Goal: Task Accomplishment & Management: Use online tool/utility

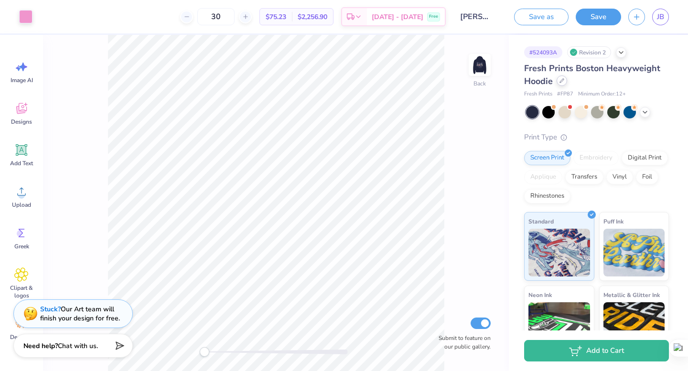
click at [562, 83] on icon at bounding box center [561, 80] width 5 height 5
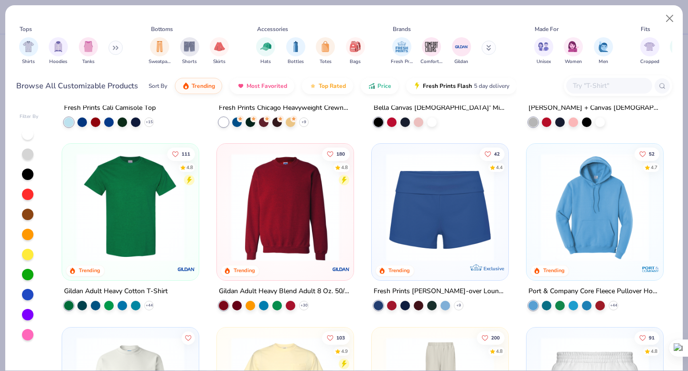
scroll to position [519, 0]
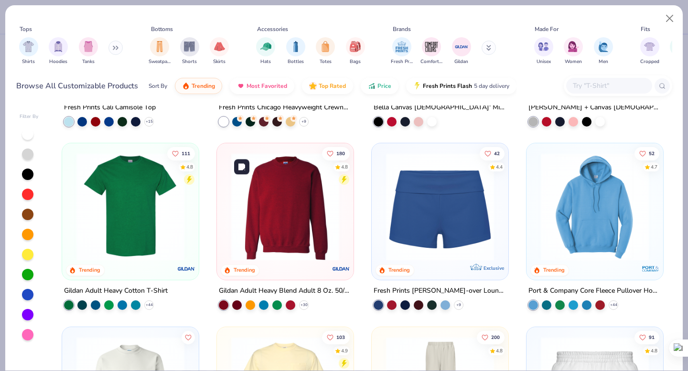
click at [241, 203] on img at bounding box center [285, 207] width 118 height 108
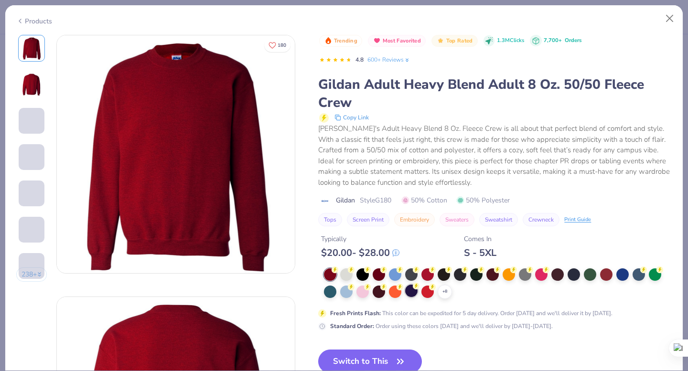
click at [409, 292] on div at bounding box center [411, 291] width 12 height 12
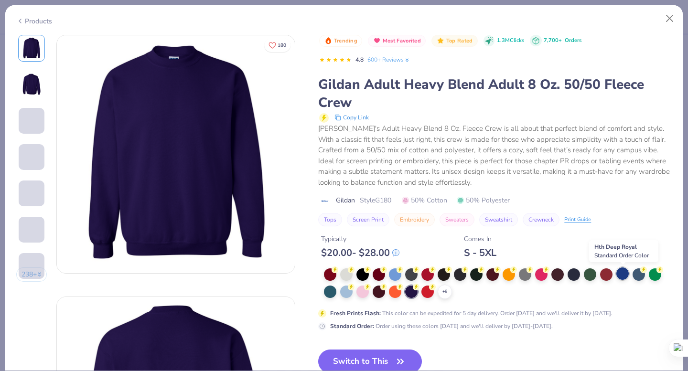
click at [626, 275] on div at bounding box center [622, 273] width 12 height 12
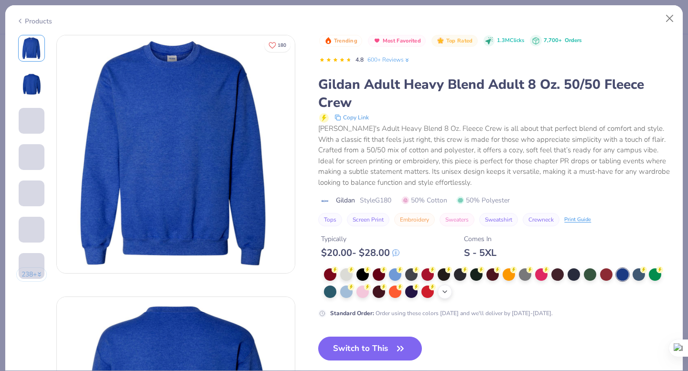
click at [439, 288] on div "+ 8" at bounding box center [445, 292] width 14 height 14
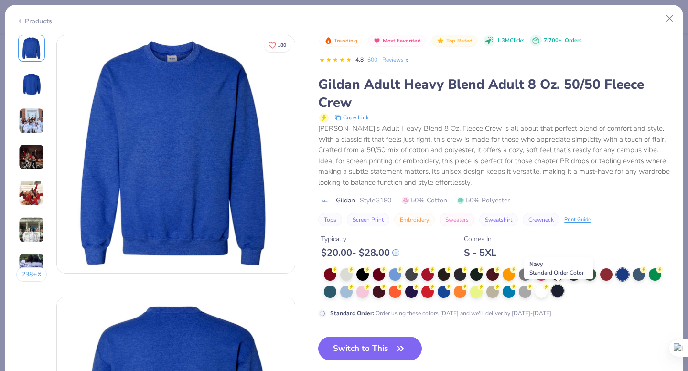
click at [558, 292] on div at bounding box center [557, 291] width 12 height 12
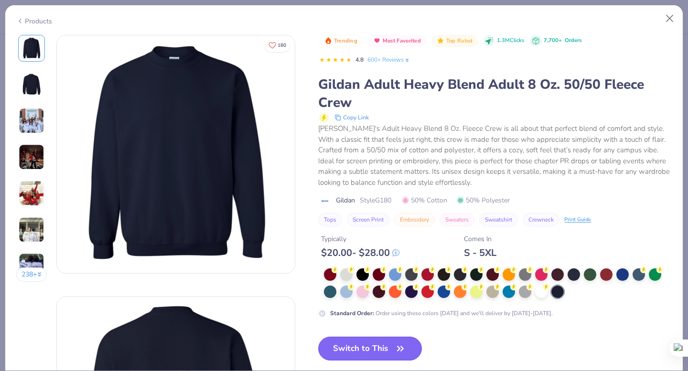
click at [344, 348] on button "Switch to This" at bounding box center [370, 349] width 104 height 24
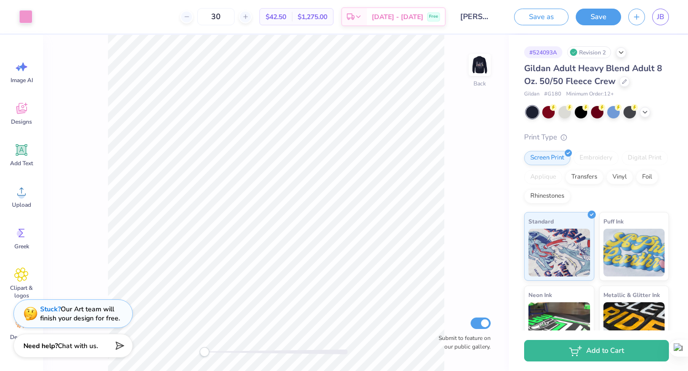
click at [475, 49] on div "Back Submit to feature on our public gallery." at bounding box center [276, 203] width 466 height 336
click at [476, 60] on img at bounding box center [479, 65] width 38 height 38
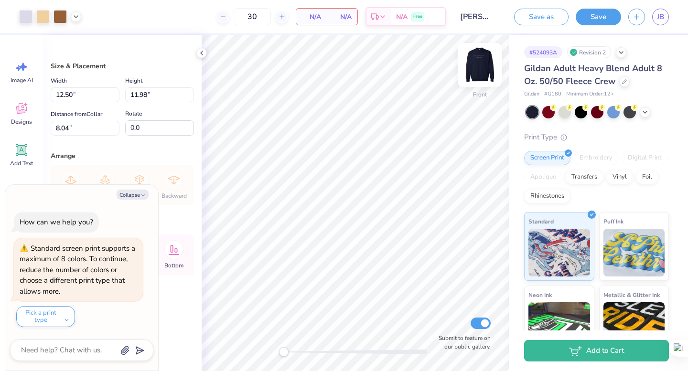
type textarea "x"
type input "4.23"
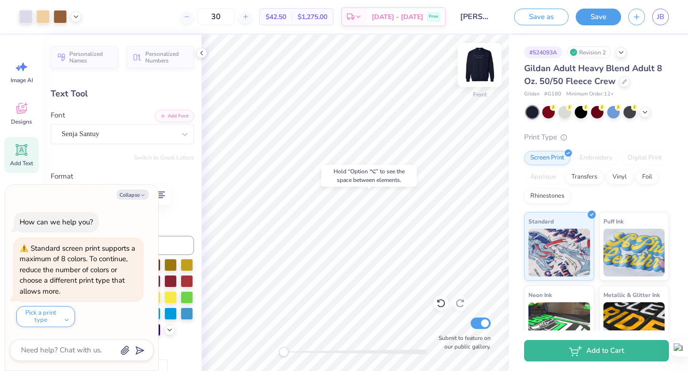
type textarea "x"
type input "13.25"
click at [483, 68] on img at bounding box center [479, 65] width 38 height 38
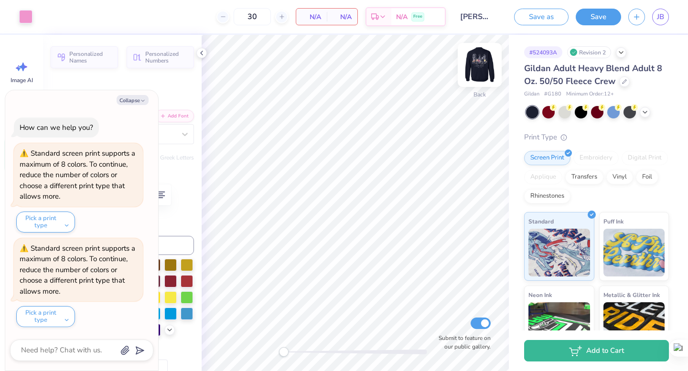
click at [480, 63] on img at bounding box center [479, 65] width 38 height 38
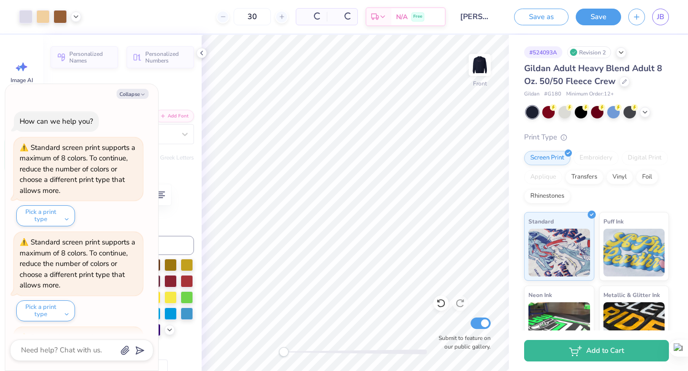
scroll to position [89, 0]
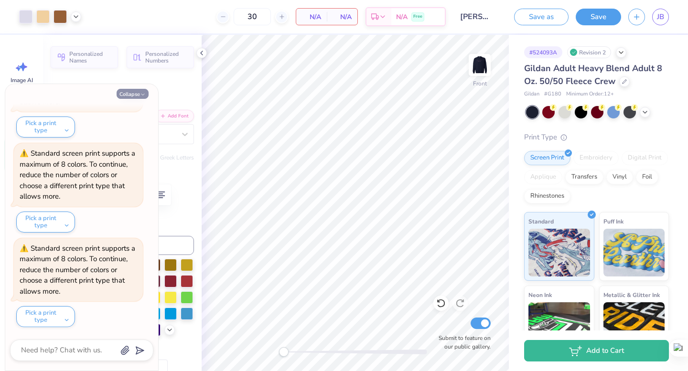
click at [139, 93] on button "Collapse" at bounding box center [133, 94] width 32 height 10
type textarea "x"
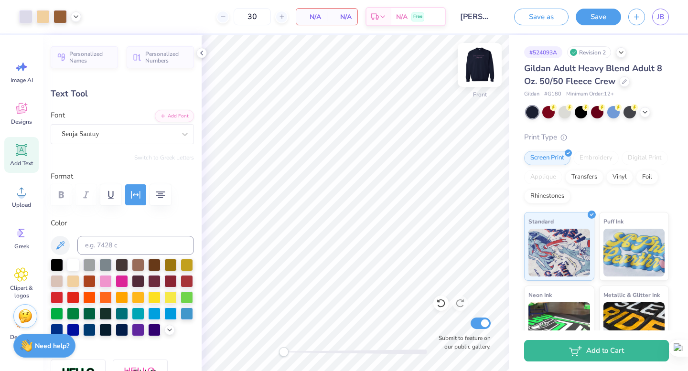
click at [471, 63] on img at bounding box center [479, 65] width 38 height 38
type input "10.00"
type input "1.46"
type input "3.01"
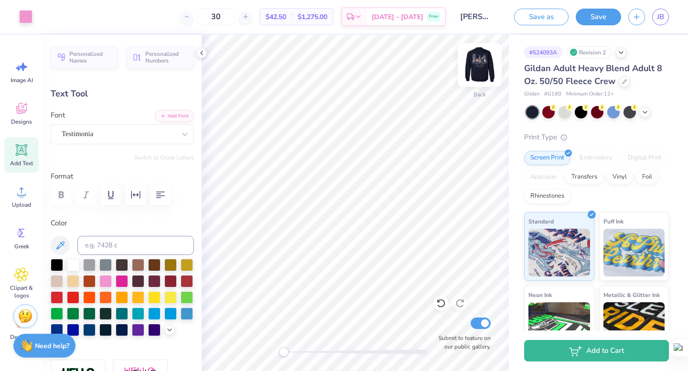
type input "5.95"
type input "1.47"
type input "4.52"
click at [491, 60] on img at bounding box center [479, 65] width 38 height 38
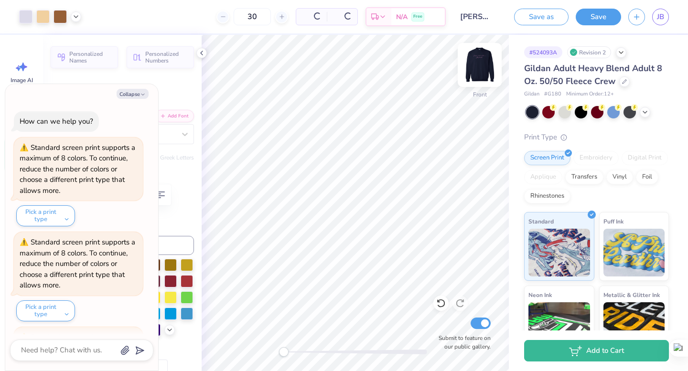
scroll to position [183, 0]
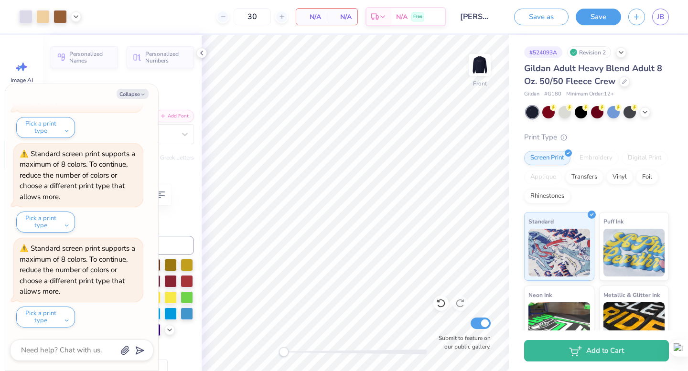
type textarea "x"
type input "8.12"
type input "2.71"
type input "13.45"
click at [130, 97] on button "Collapse" at bounding box center [133, 94] width 32 height 10
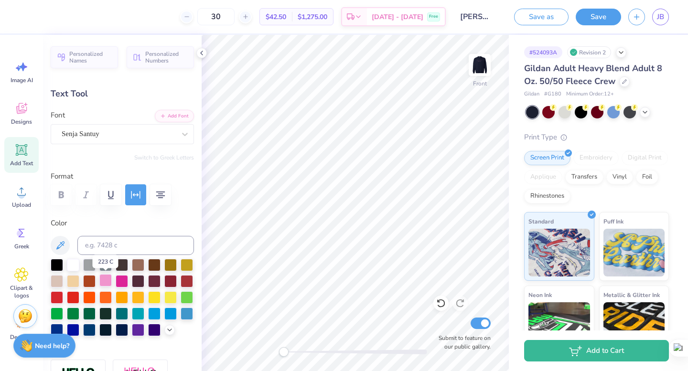
click at [107, 282] on div at bounding box center [105, 280] width 12 height 12
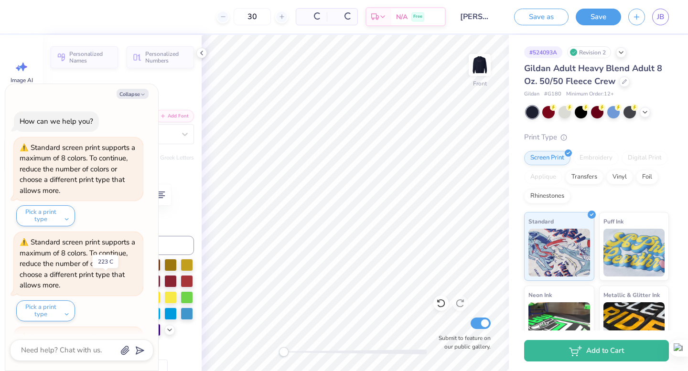
scroll to position [278, 0]
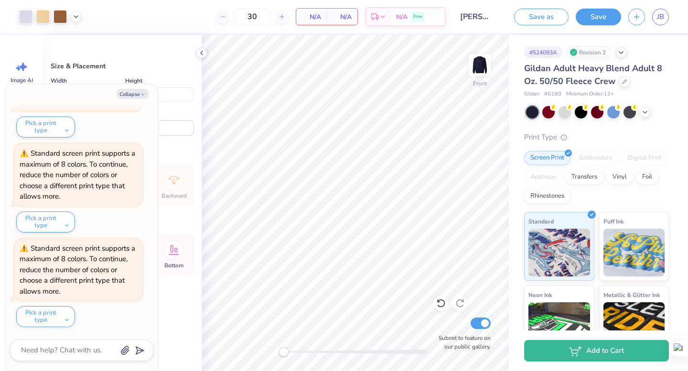
type textarea "x"
type input "11.60"
type input "11.29"
click at [197, 53] on div at bounding box center [201, 53] width 11 height 11
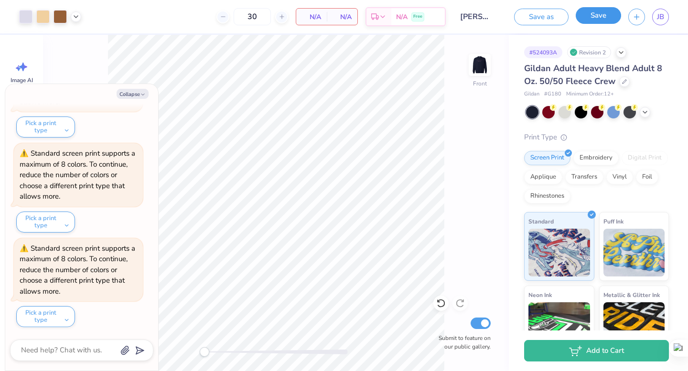
click at [594, 19] on button "Save" at bounding box center [598, 15] width 45 height 17
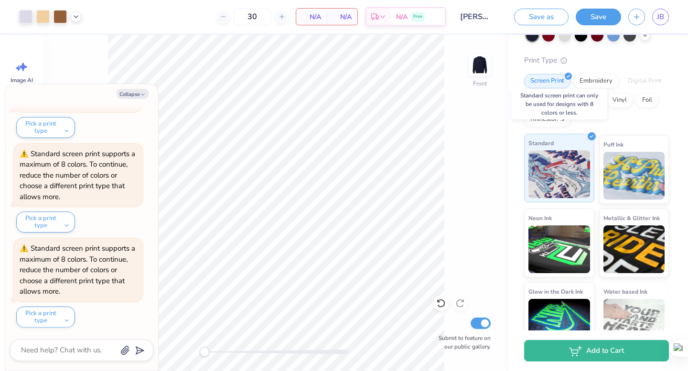
scroll to position [97, 0]
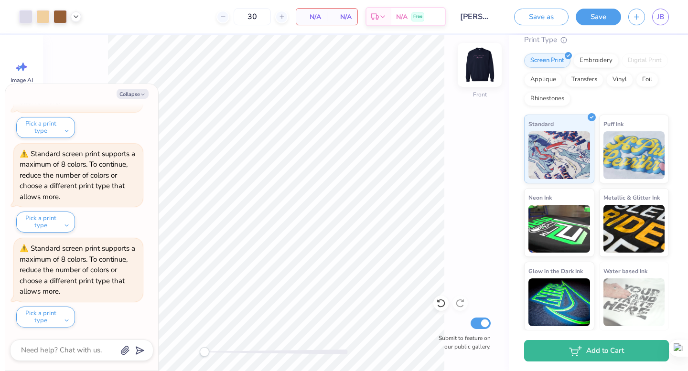
click at [488, 59] on img at bounding box center [479, 65] width 38 height 38
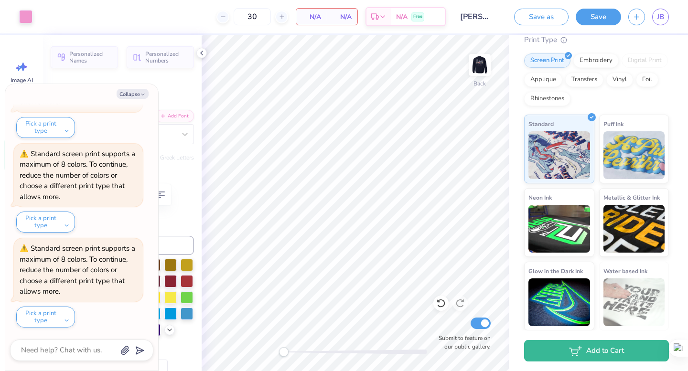
type textarea "x"
type input "5.95"
type input "1.47"
type input "4.46"
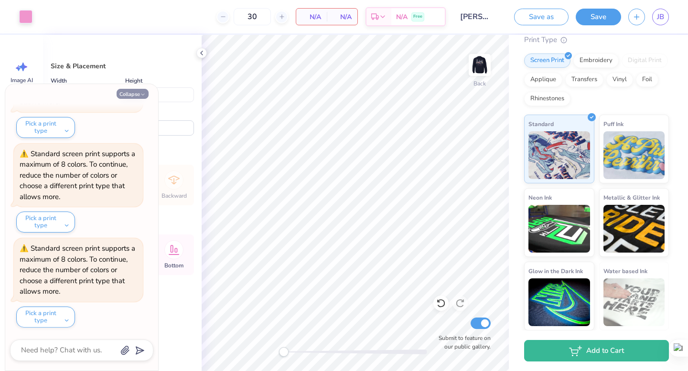
click at [137, 93] on button "Collapse" at bounding box center [133, 94] width 32 height 10
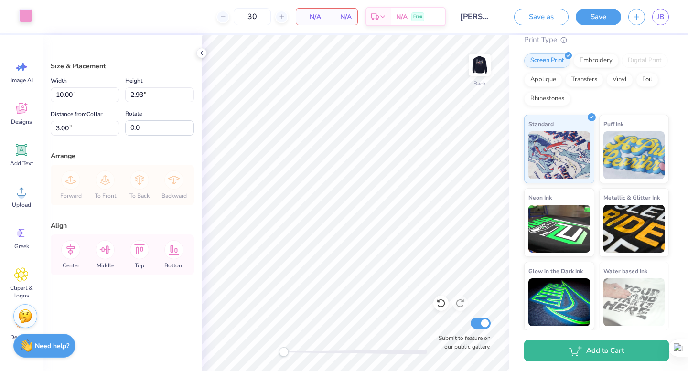
click at [29, 15] on div at bounding box center [25, 15] width 13 height 13
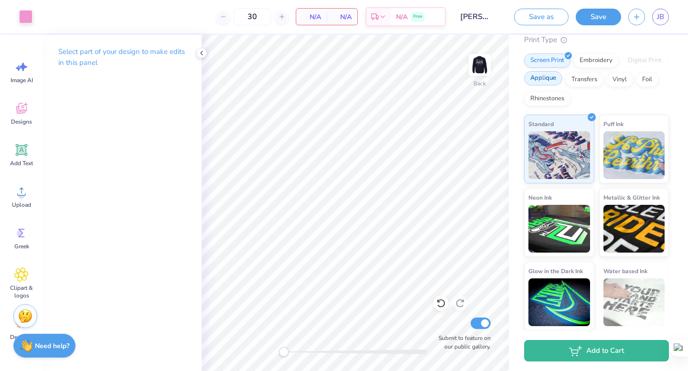
click at [553, 79] on div "Applique" at bounding box center [543, 78] width 38 height 14
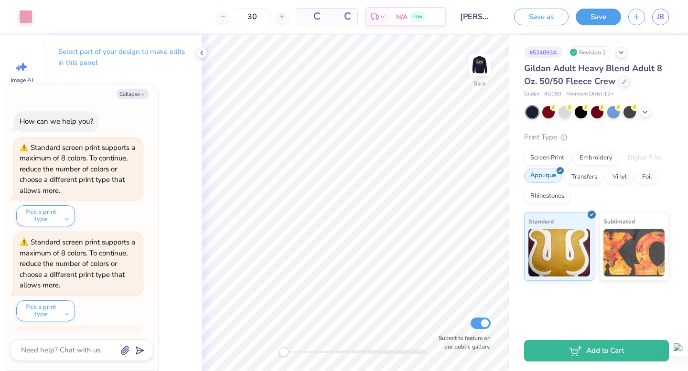
scroll to position [431, 0]
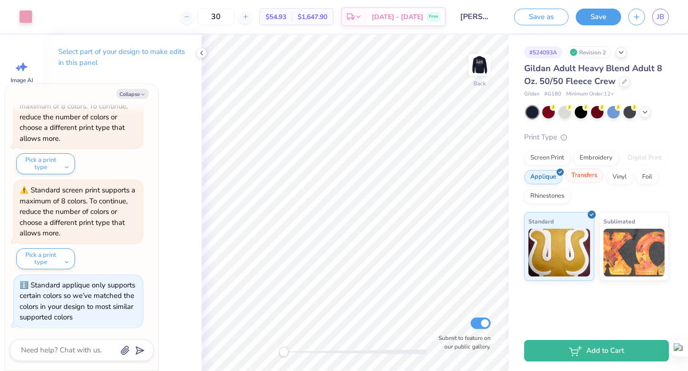
click at [593, 175] on div "Transfers" at bounding box center [584, 176] width 38 height 14
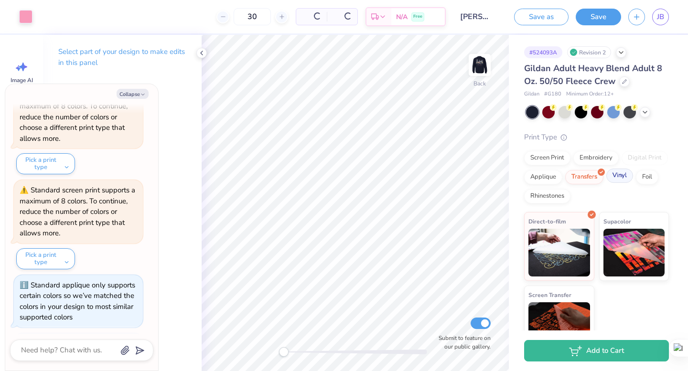
scroll to position [490, 0]
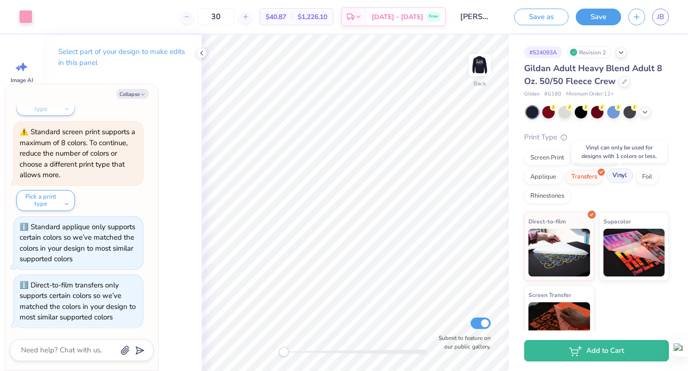
click at [621, 177] on div "Vinyl" at bounding box center [619, 176] width 27 height 14
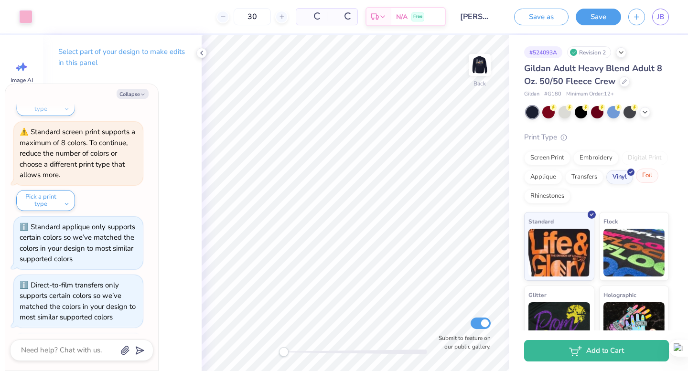
scroll to position [738, 0]
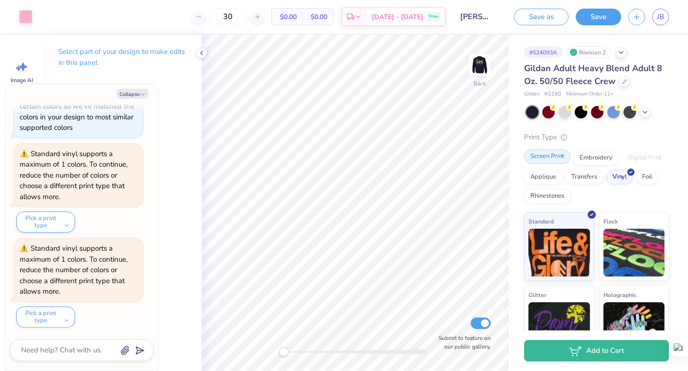
click at [545, 163] on div "Screen Print" at bounding box center [547, 157] width 46 height 14
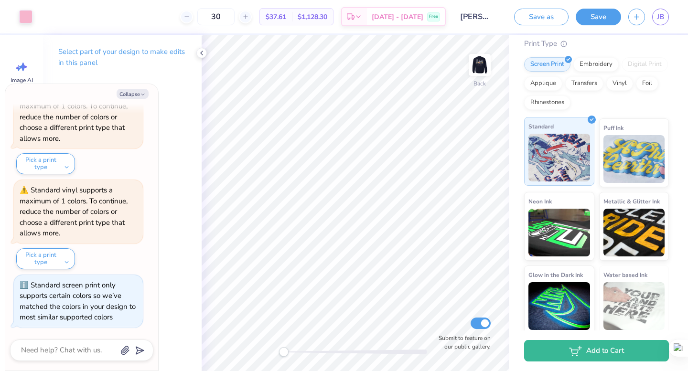
scroll to position [0, 0]
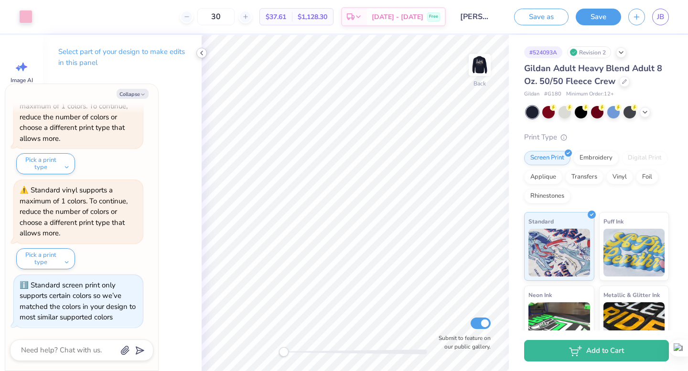
click at [199, 53] on icon at bounding box center [202, 53] width 8 height 8
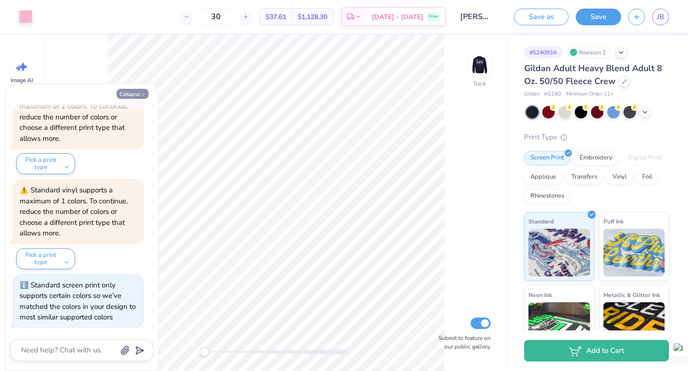
click at [131, 91] on button "Collapse" at bounding box center [133, 94] width 32 height 10
type textarea "x"
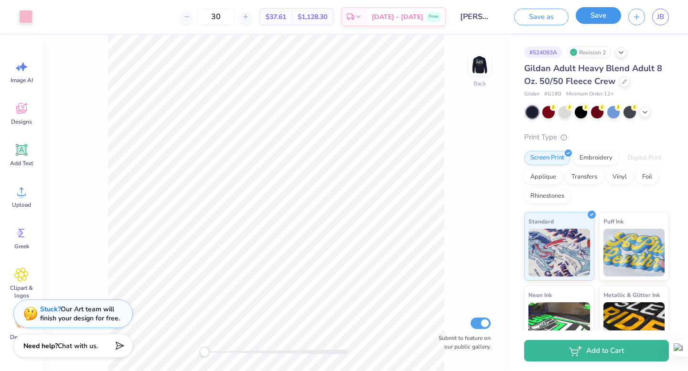
click at [581, 17] on button "Save" at bounding box center [598, 15] width 45 height 17
